Goal: Task Accomplishment & Management: Use online tool/utility

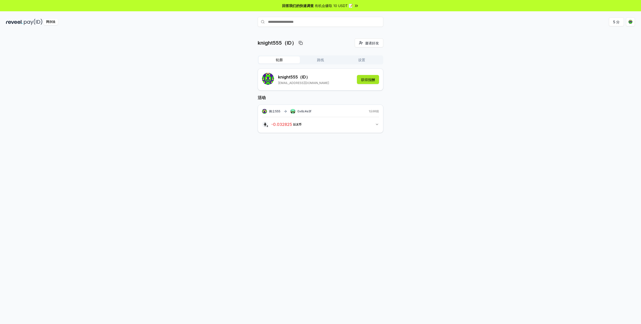
click at [369, 79] on button "获得报酬" at bounding box center [368, 79] width 22 height 9
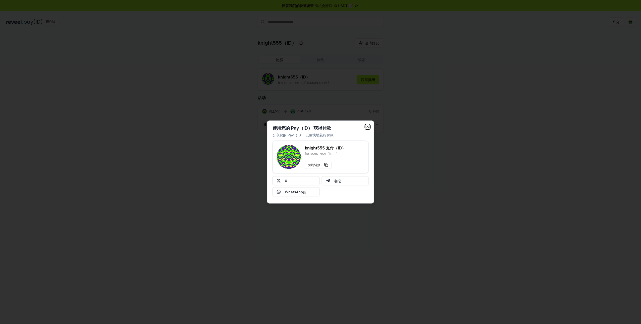
click at [366, 126] on icon "button" at bounding box center [368, 127] width 4 height 4
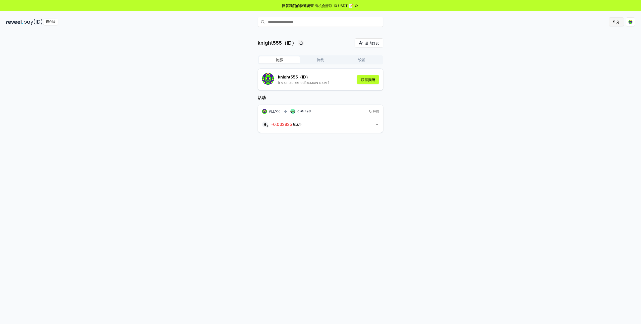
click at [620, 22] on button "5 分" at bounding box center [615, 21] width 15 height 9
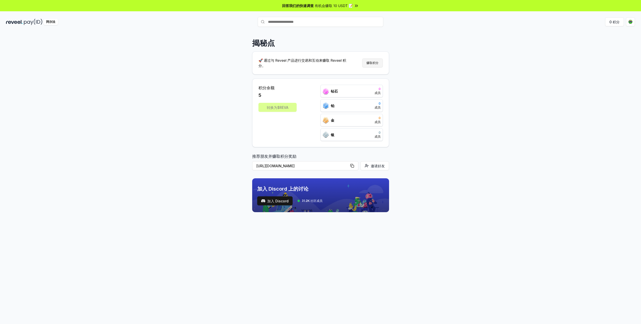
click at [377, 65] on button "赚取积分" at bounding box center [372, 62] width 21 height 9
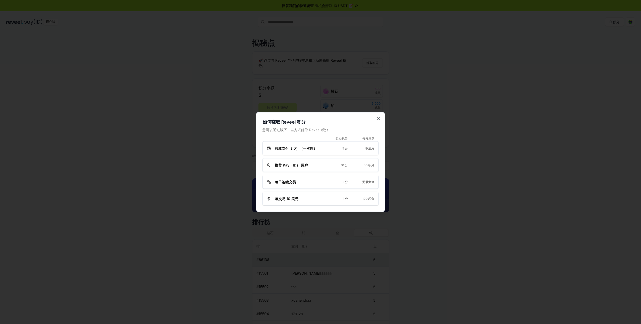
click at [309, 180] on div "每日连续交易" at bounding box center [294, 181] width 55 height 5
click at [379, 117] on icon "button" at bounding box center [378, 119] width 4 height 4
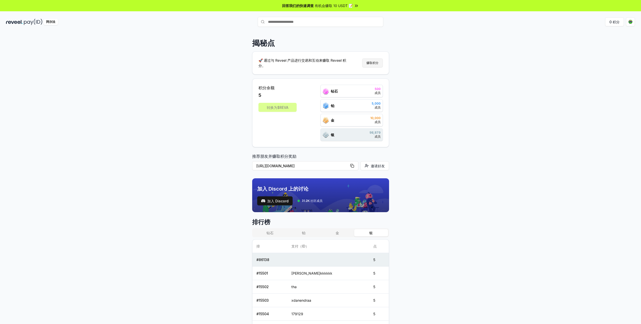
click at [370, 65] on button "赚取积分" at bounding box center [372, 62] width 21 height 9
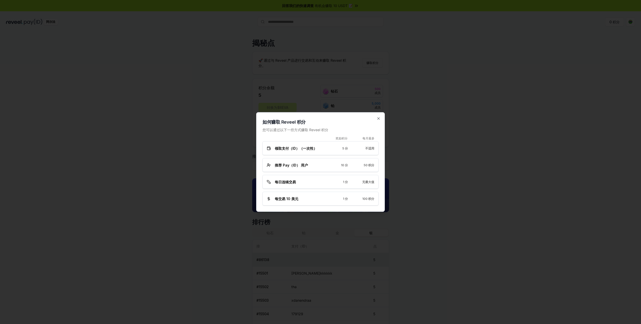
click at [295, 200] on span "每交易 10 美元" at bounding box center [287, 198] width 24 height 5
click at [378, 119] on icon "button" at bounding box center [378, 119] width 2 height 2
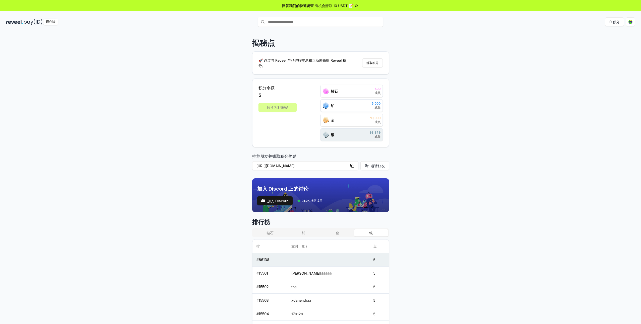
click at [354, 89] on div "钻石 500 成员" at bounding box center [351, 91] width 62 height 13
click at [338, 90] on div "钻石 500 成员" at bounding box center [351, 91] width 62 height 13
click at [335, 90] on span "钻石" at bounding box center [334, 91] width 7 height 5
click at [340, 133] on div "银 98,879 成员" at bounding box center [351, 135] width 62 height 13
click at [615, 20] on font "0 积分" at bounding box center [614, 21] width 10 height 5
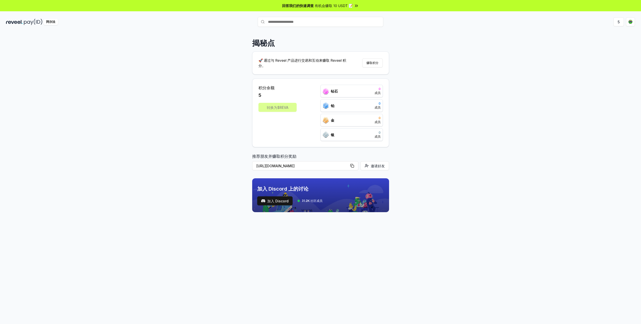
click at [277, 108] on div "转换为$REVA" at bounding box center [277, 107] width 38 height 9
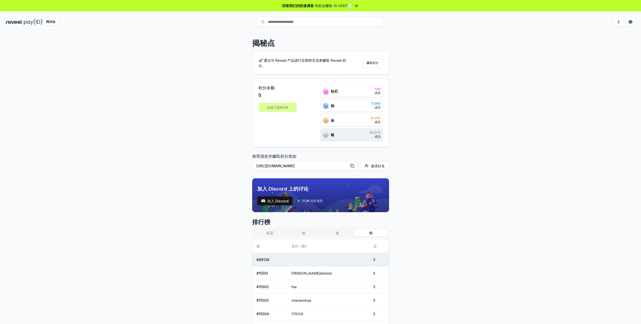
click at [278, 107] on div "转换为$REVA" at bounding box center [277, 107] width 38 height 9
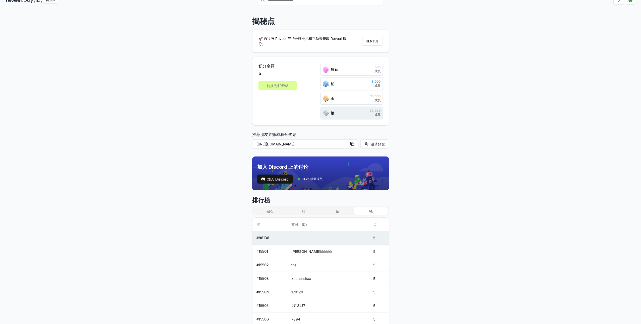
scroll to position [50, 0]
